Goal: Transaction & Acquisition: Purchase product/service

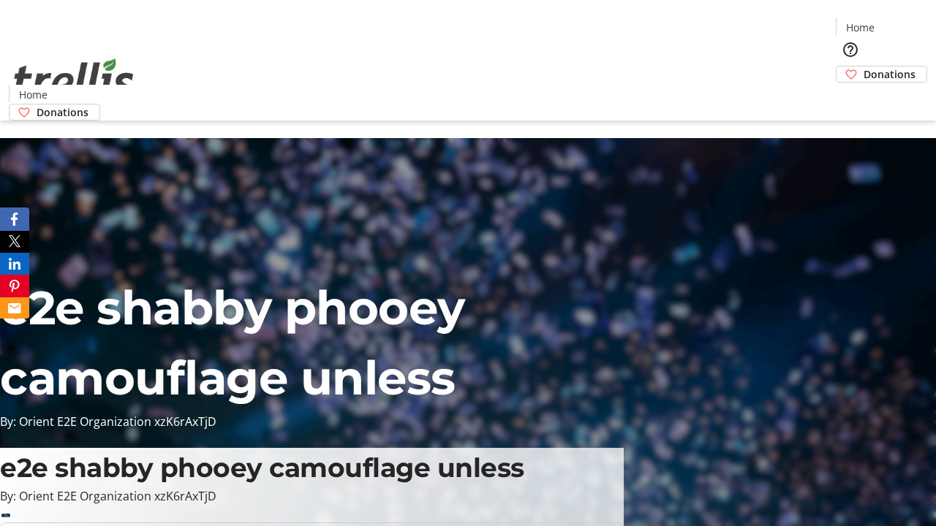
click at [863, 67] on span "Donations" at bounding box center [889, 74] width 52 height 15
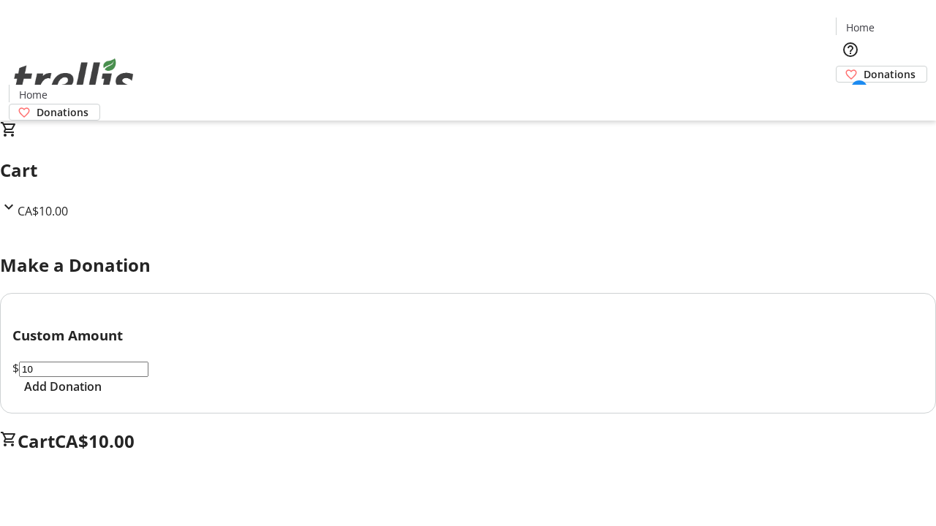
select select "CA"
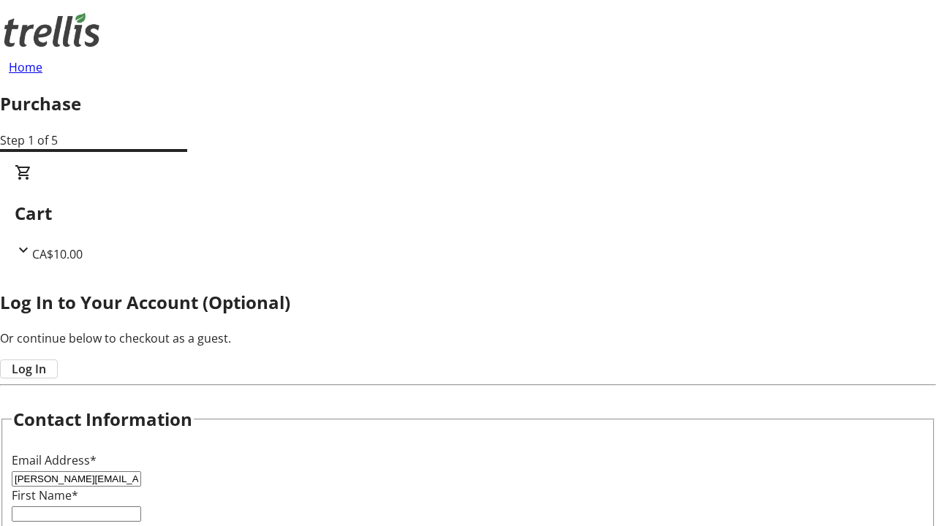
type input "[PERSON_NAME][EMAIL_ADDRESS][DOMAIN_NAME]"
type input "[PERSON_NAME]"
type input "Ferry"
type input "[STREET_ADDRESS][PERSON_NAME]"
type input "Kelowna"
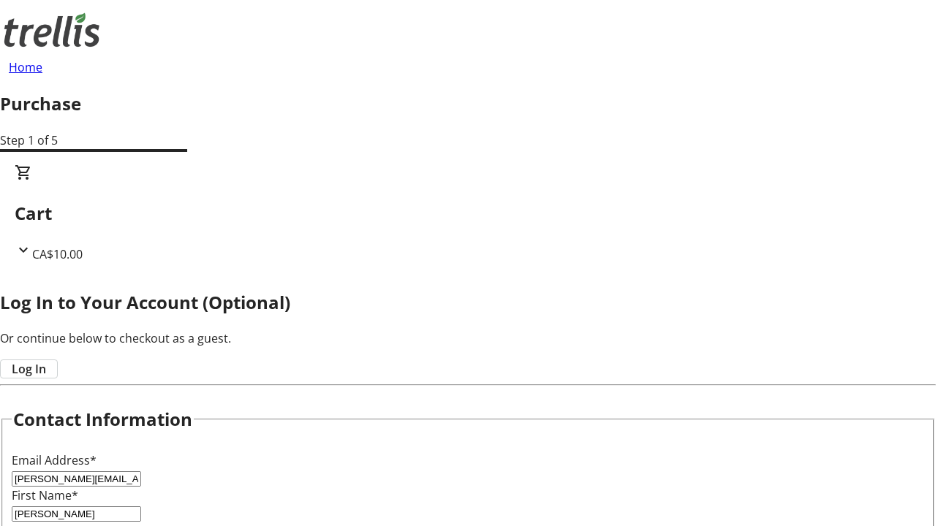
select select "BC"
type input "Kelowna"
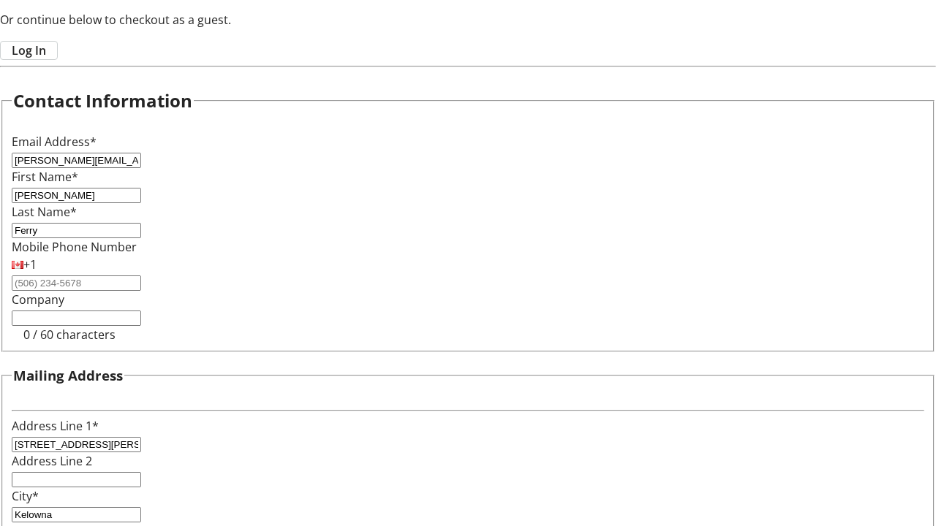
type input "V1Y 0C2"
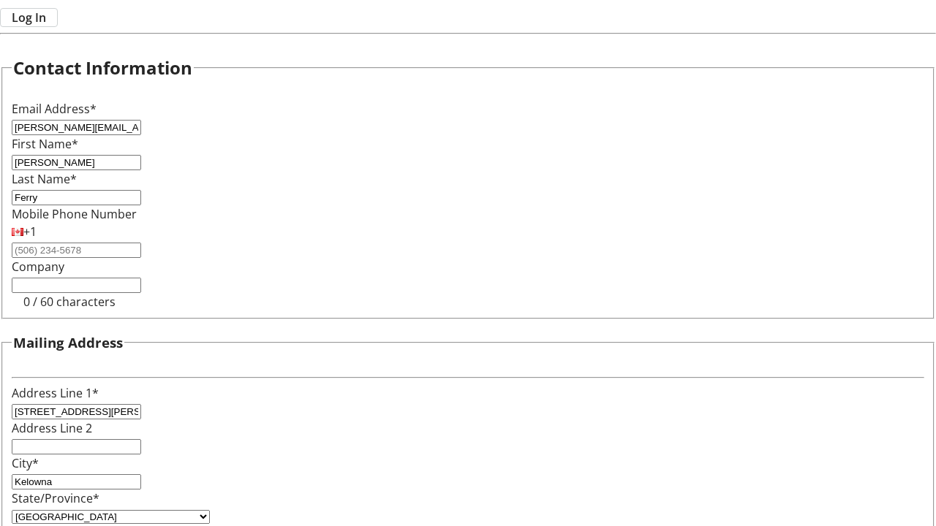
scroll to position [0, 0]
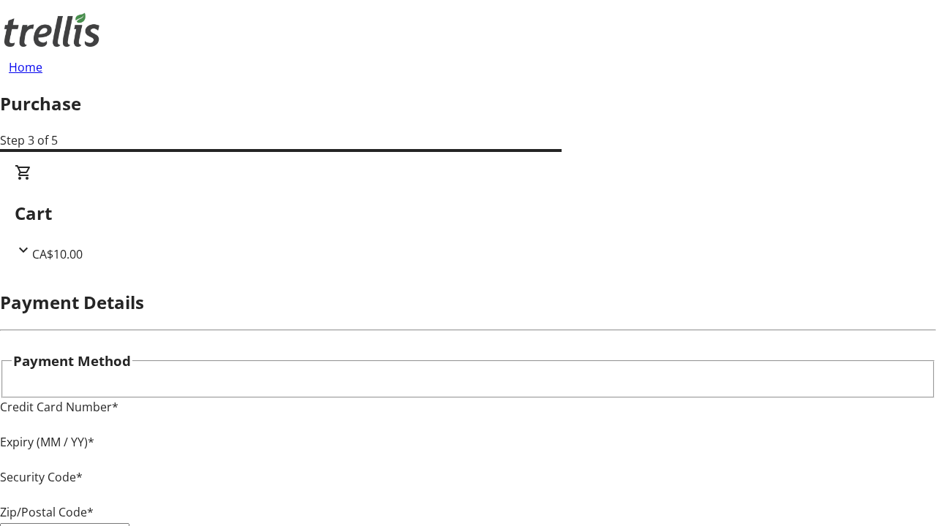
type input "V1Y 0C2"
